Goal: Download file/media

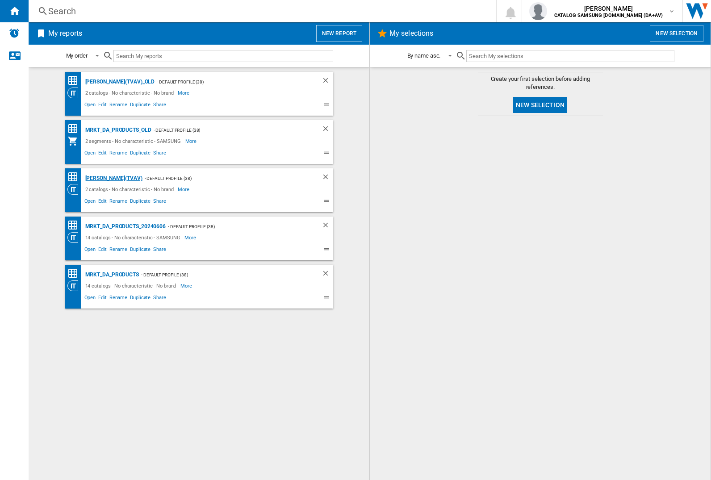
click at [98, 178] on div "[PERSON_NAME](TVAV)" at bounding box center [112, 178] width 59 height 11
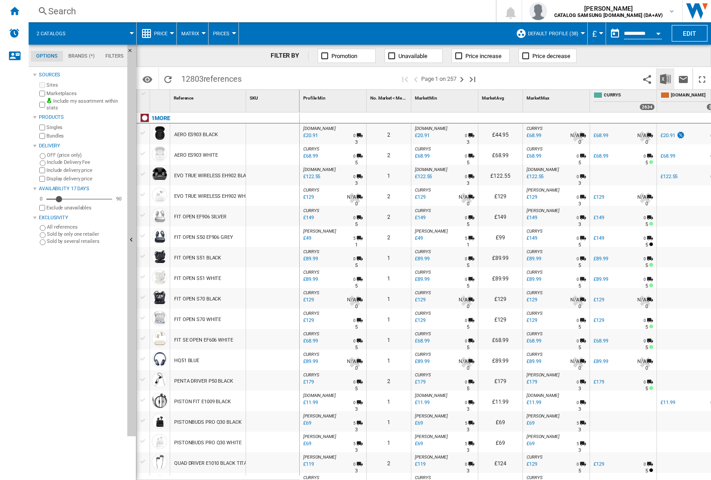
click at [665, 79] on img "Download in Excel" at bounding box center [665, 79] width 11 height 11
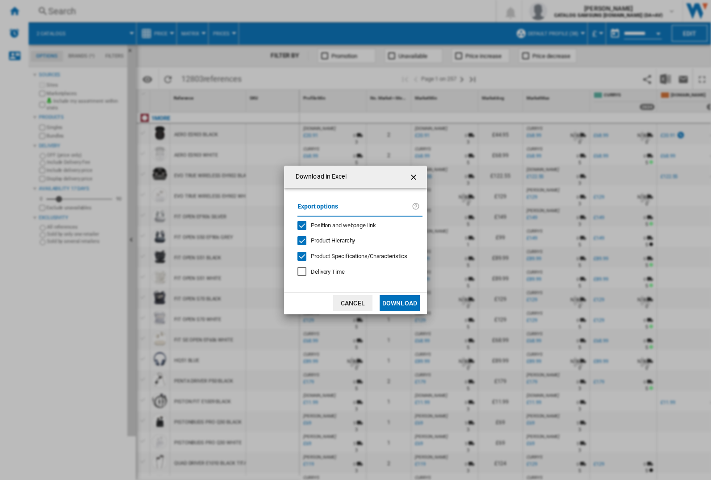
click at [356, 225] on span "Position and webpage link" at bounding box center [343, 225] width 65 height 7
click at [400, 303] on button "Download" at bounding box center [399, 303] width 40 height 16
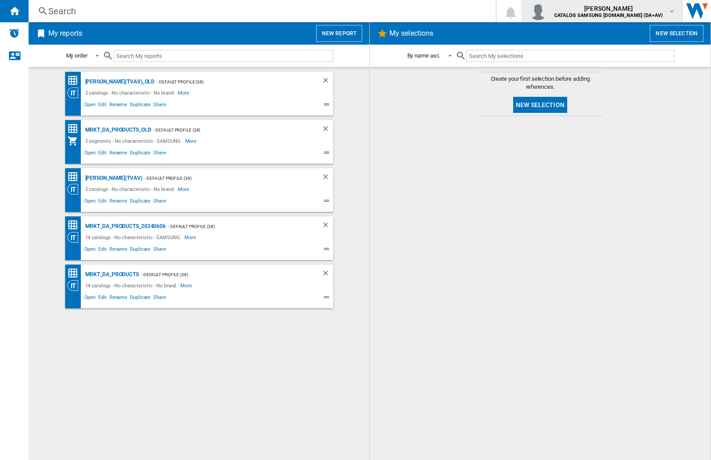
click at [547, 11] on img "button" at bounding box center [538, 11] width 18 height 18
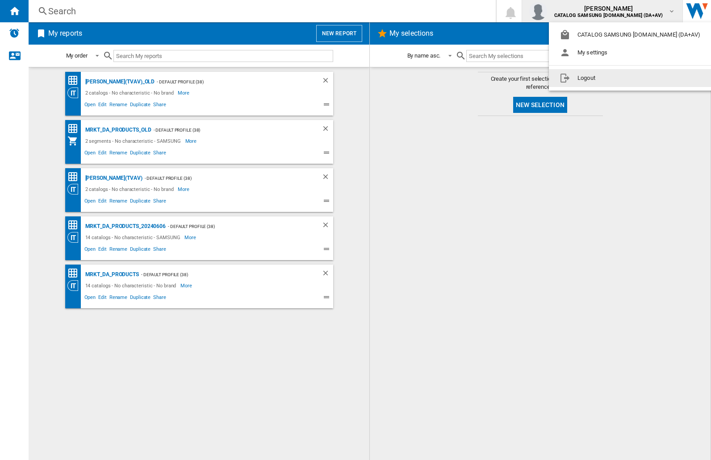
click at [617, 78] on button "Logout" at bounding box center [632, 78] width 166 height 18
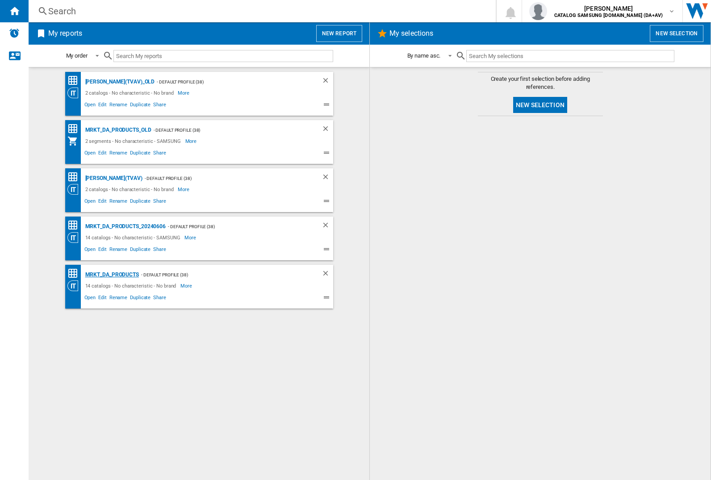
click at [112, 275] on div "MRKT_DA_PRODUCTS" at bounding box center [111, 274] width 56 height 11
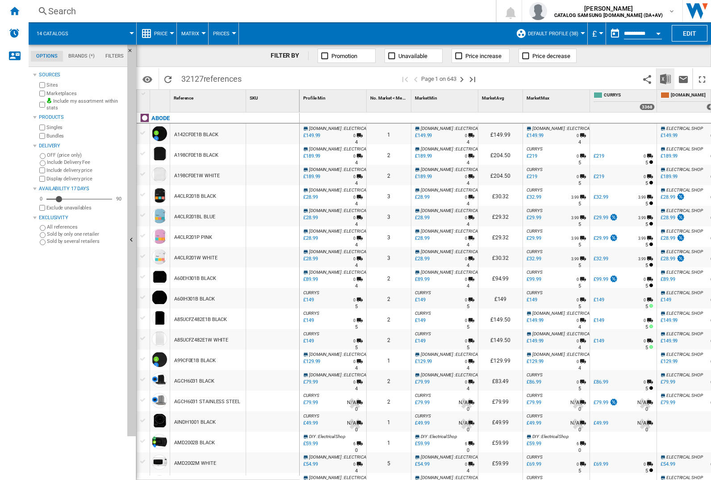
click at [665, 78] on img "Download in Excel" at bounding box center [665, 79] width 11 height 11
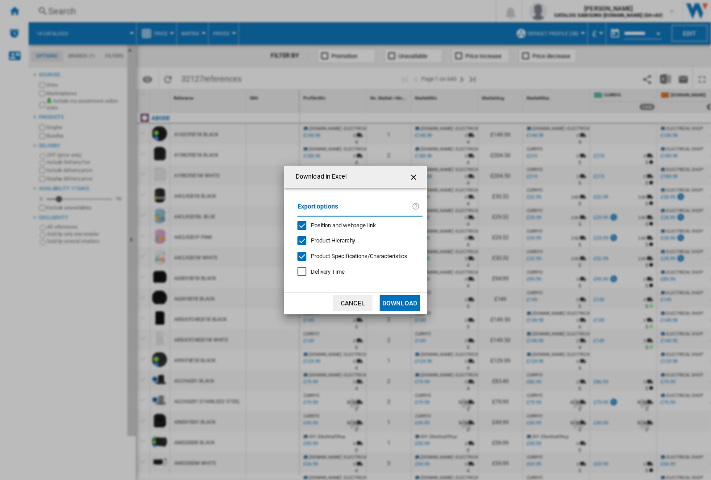
click at [338, 225] on span "Position and webpage link" at bounding box center [343, 225] width 65 height 7
click at [400, 303] on button "Download" at bounding box center [399, 303] width 40 height 16
